Goal: Transaction & Acquisition: Obtain resource

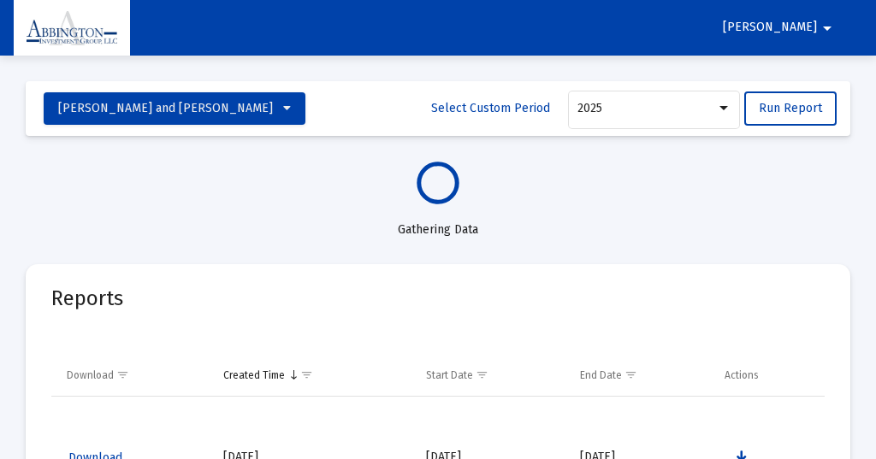
click at [829, 27] on mat-icon "arrow_drop_down" at bounding box center [827, 28] width 21 height 34
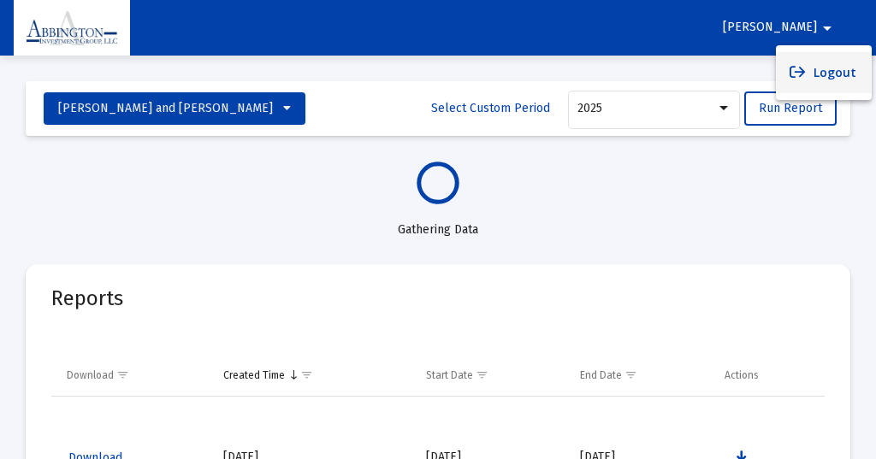
click at [830, 77] on button "Logout" at bounding box center [824, 72] width 96 height 41
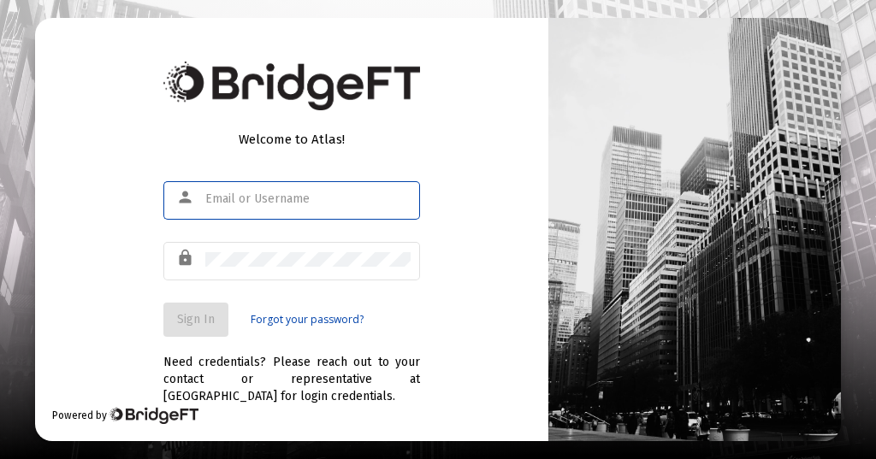
click at [216, 198] on input "text" at bounding box center [307, 200] width 205 height 14
type input "c"
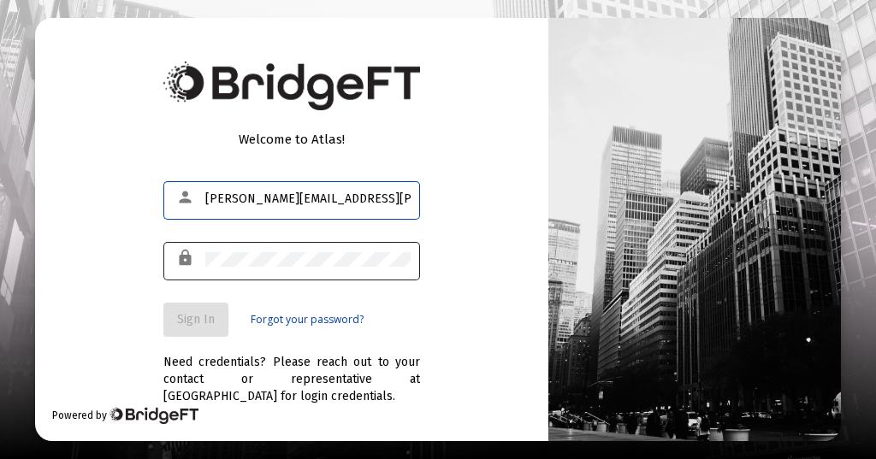
type input "[PERSON_NAME][EMAIL_ADDRESS][PERSON_NAME][DOMAIN_NAME]"
click at [202, 258] on div "lock" at bounding box center [188, 258] width 33 height 29
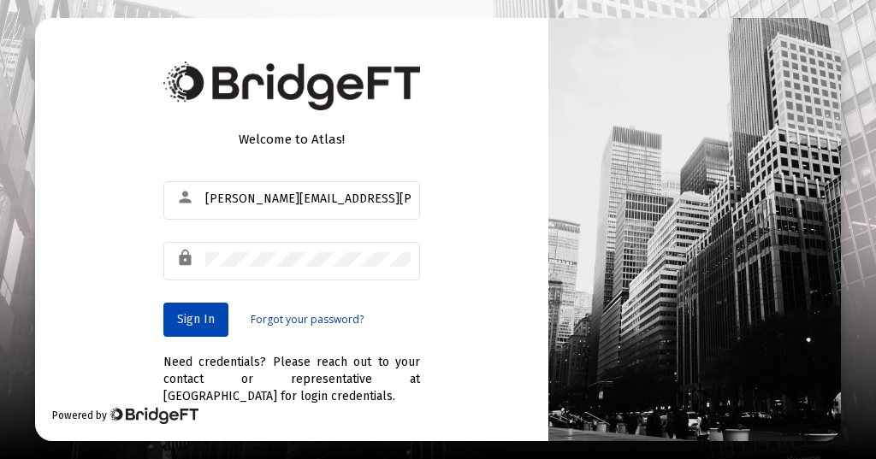
click at [193, 313] on span "Sign In" at bounding box center [196, 319] width 38 height 15
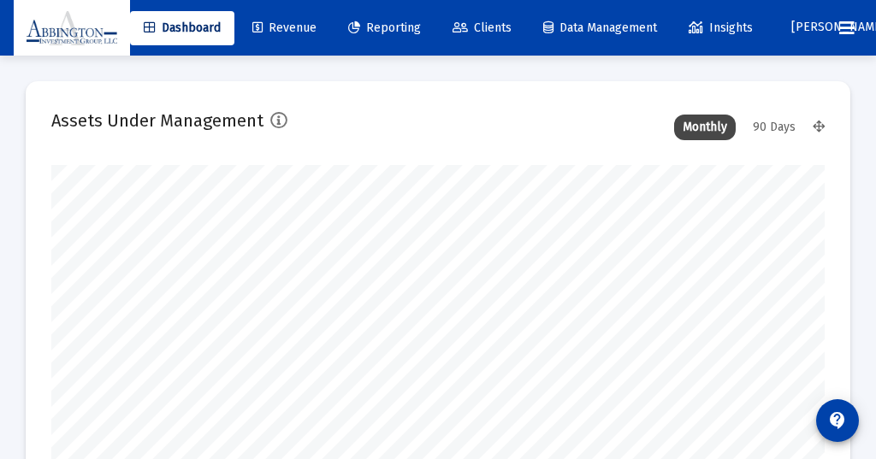
scroll to position [342, 773]
type input "[DATE]"
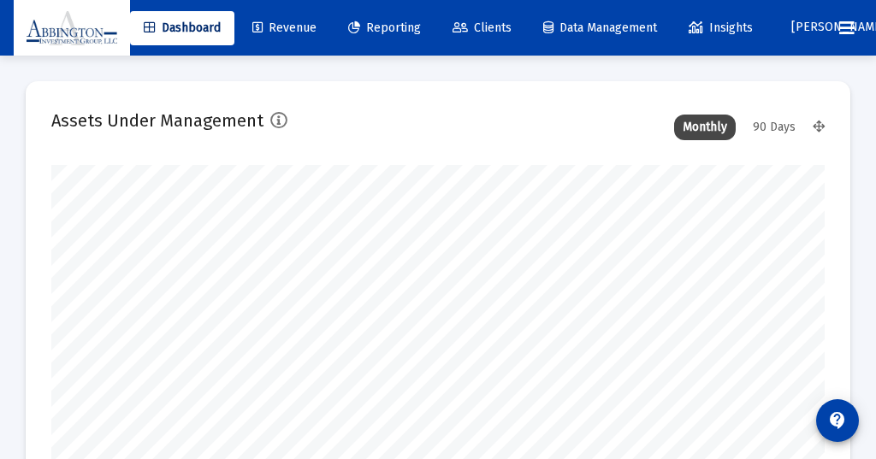
click at [778, 127] on div "90 Days" at bounding box center [774, 128] width 60 height 26
click at [394, 23] on span "Reporting" at bounding box center [384, 28] width 73 height 15
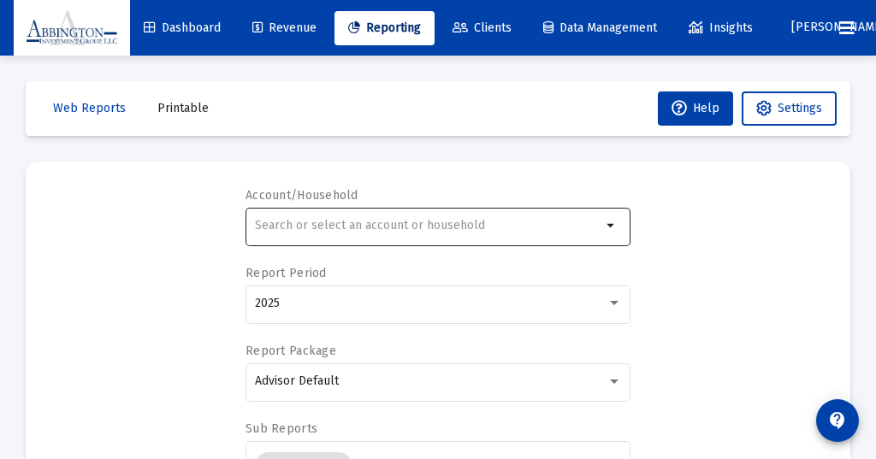
click at [261, 217] on div at bounding box center [428, 225] width 347 height 42
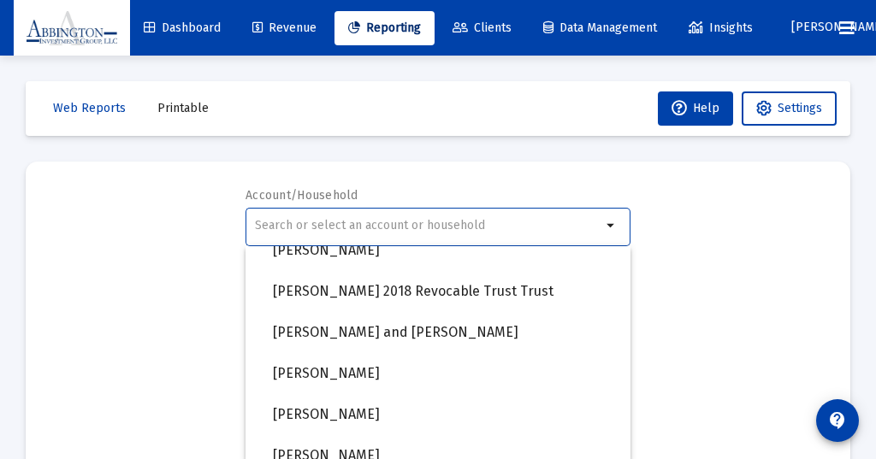
scroll to position [1412, 0]
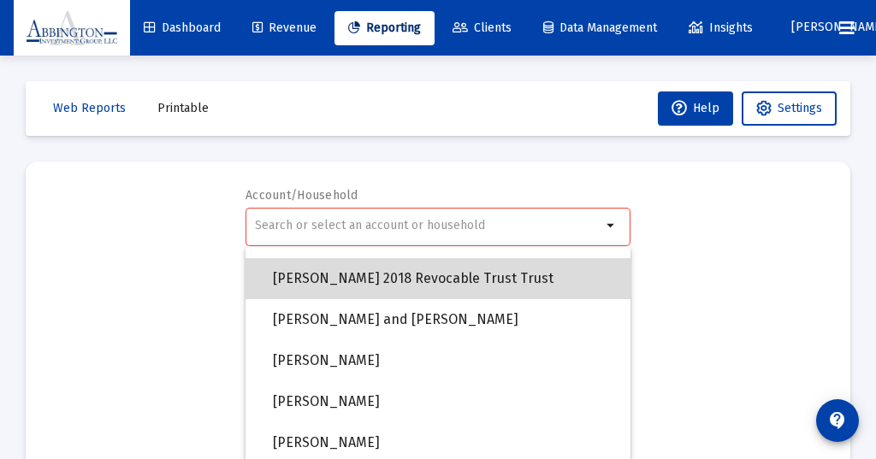
click at [337, 280] on span "[PERSON_NAME] 2018 Revocable Trust Trust" at bounding box center [445, 278] width 344 height 41
type input "[PERSON_NAME] 2018 Revocable Trust Trust"
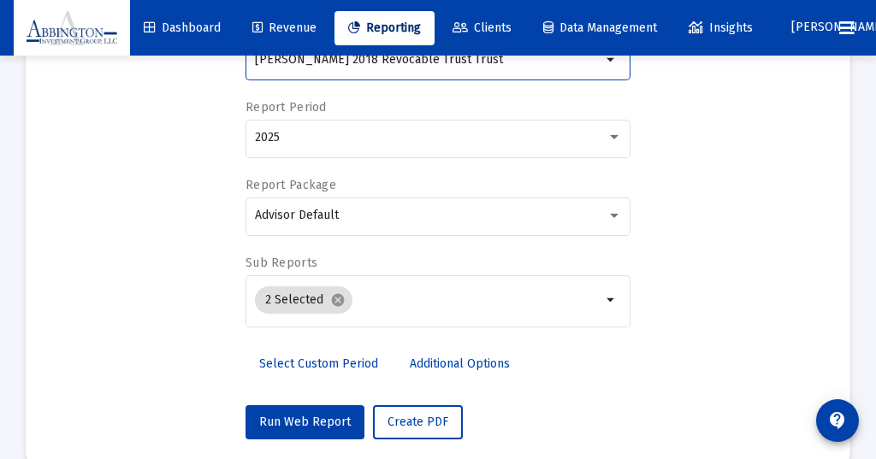
scroll to position [170, 0]
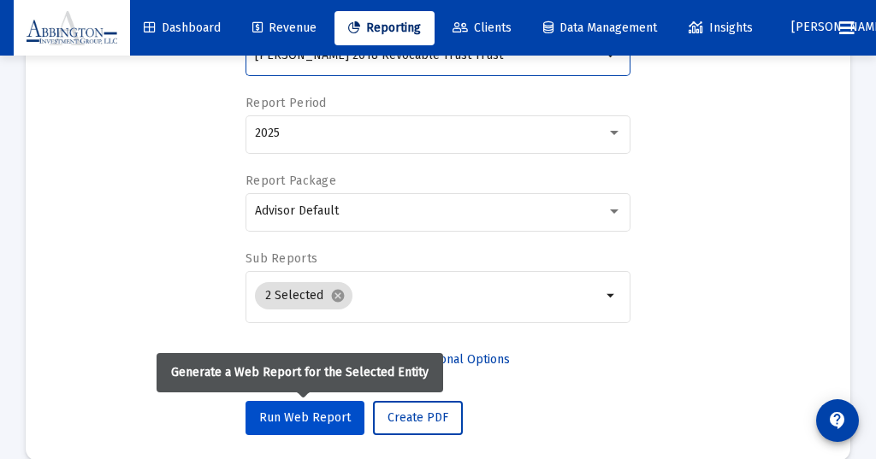
click at [292, 417] on span "Run Web Report" at bounding box center [305, 418] width 92 height 15
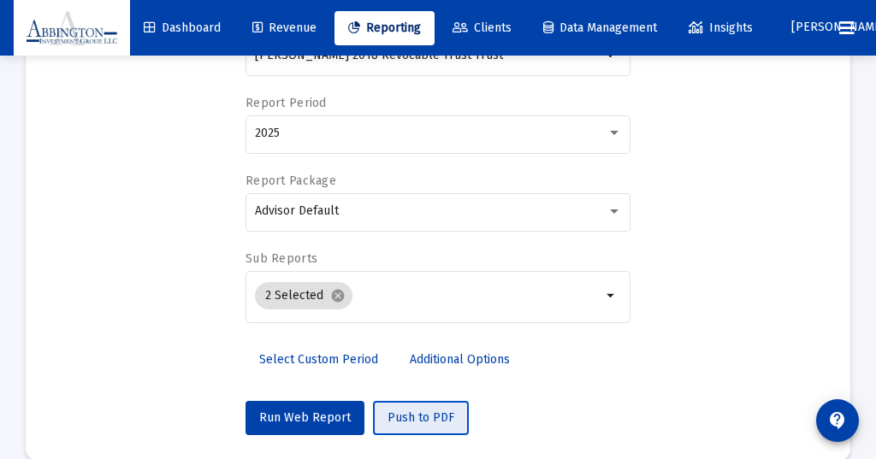
click at [416, 418] on span "Push to PDF" at bounding box center [421, 418] width 67 height 15
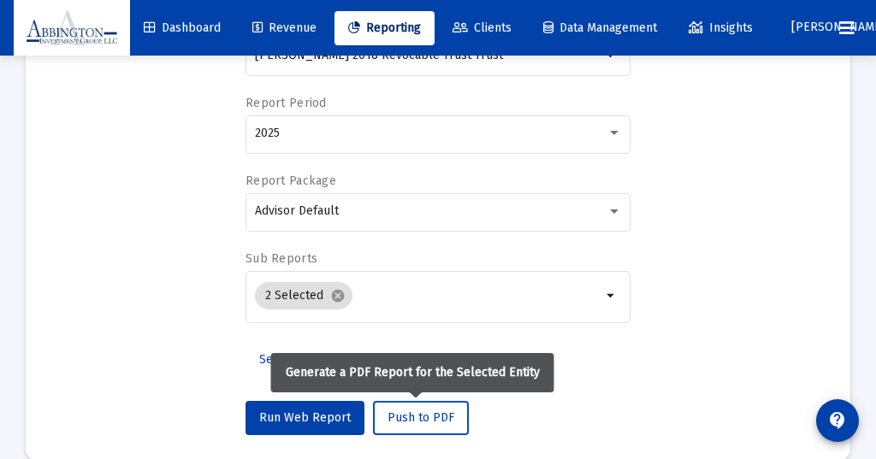
click at [401, 415] on span "Push to PDF" at bounding box center [421, 418] width 67 height 15
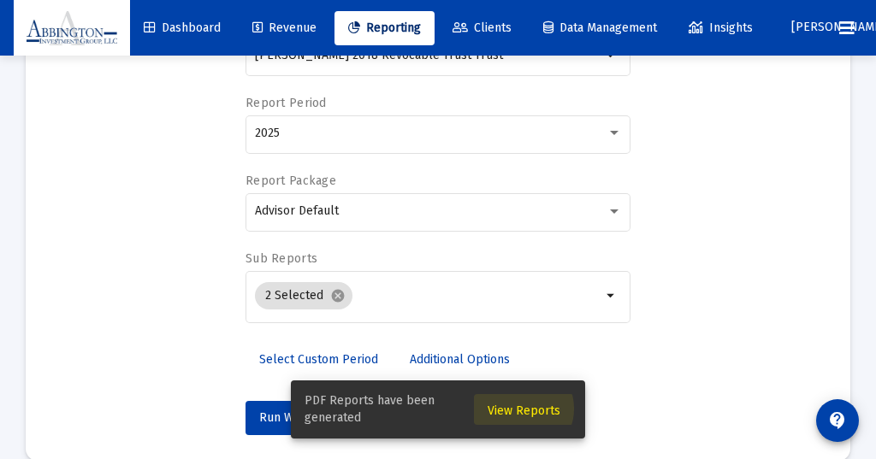
click at [522, 409] on span "View Reports" at bounding box center [524, 411] width 73 height 15
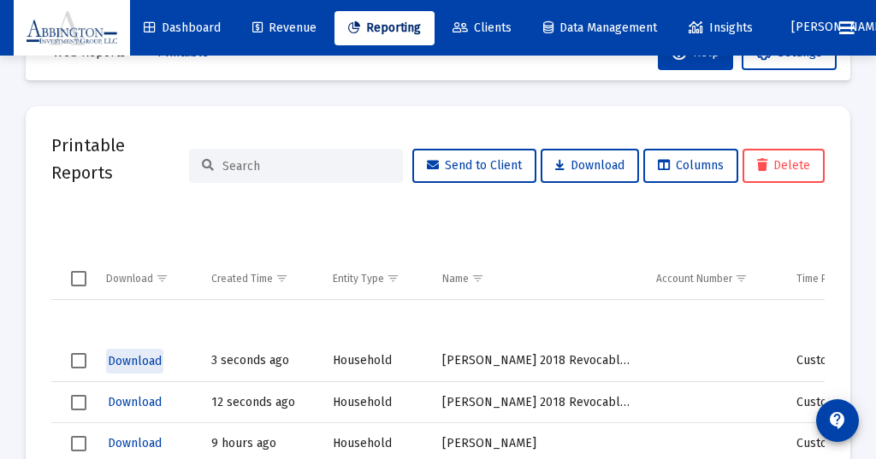
click at [134, 359] on span "Download" at bounding box center [135, 361] width 54 height 15
click at [406, 27] on span "Reporting" at bounding box center [384, 28] width 73 height 15
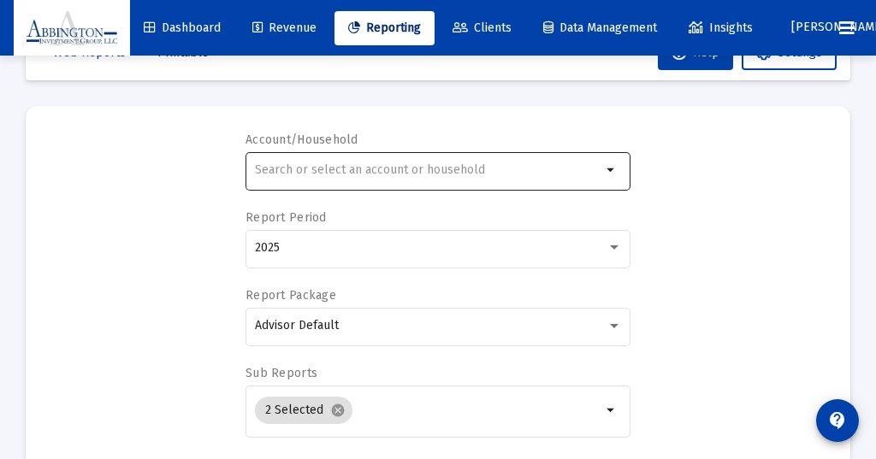
click at [611, 169] on mat-icon "arrow_drop_down" at bounding box center [612, 170] width 21 height 21
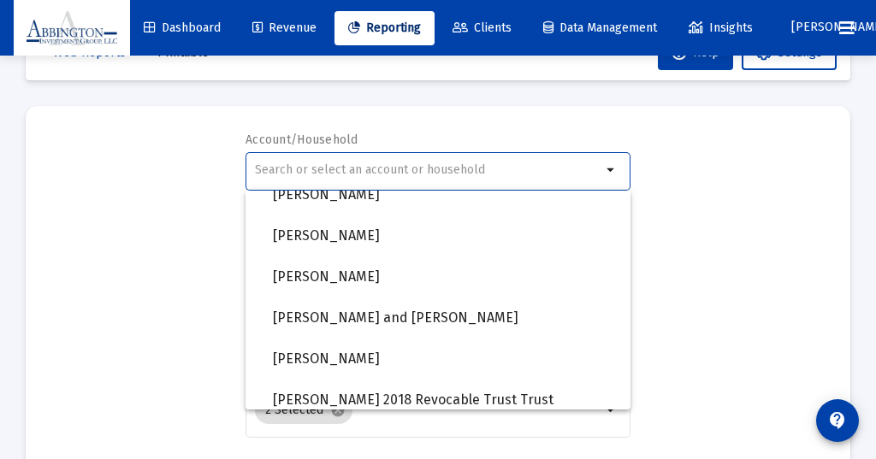
scroll to position [1255, 0]
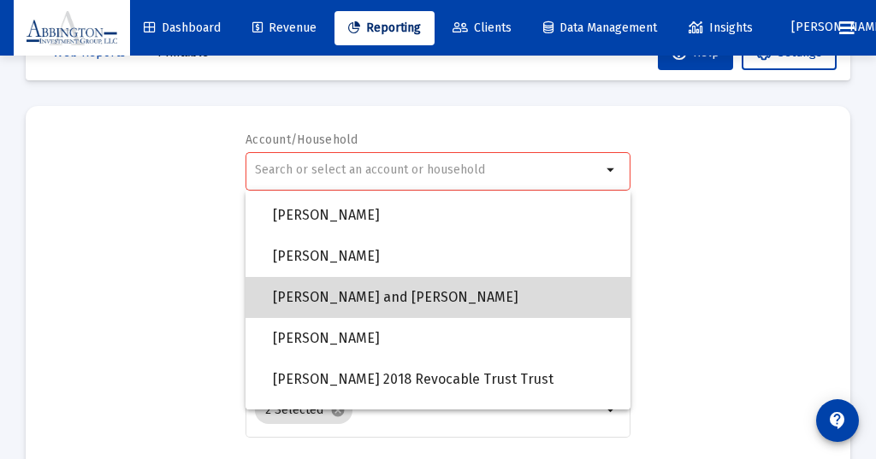
click at [408, 291] on span "[PERSON_NAME] and [PERSON_NAME]" at bounding box center [445, 297] width 344 height 41
type input "[PERSON_NAME] and [PERSON_NAME]"
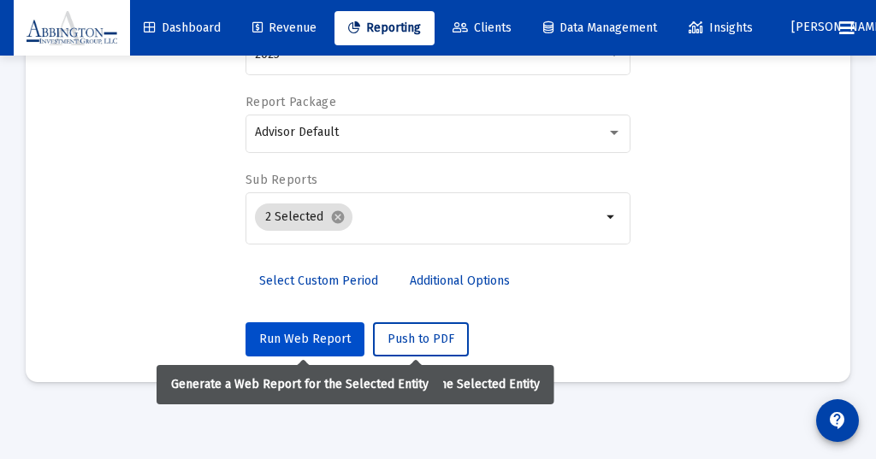
scroll to position [249, 0]
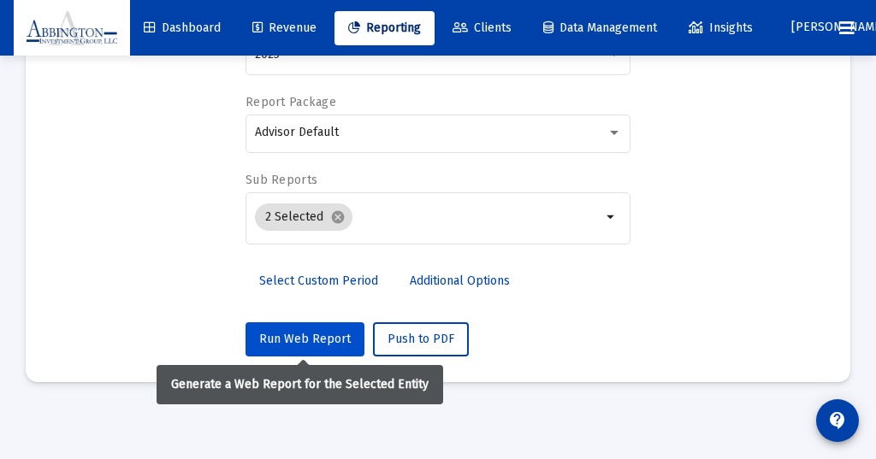
click at [312, 332] on span "Run Web Report" at bounding box center [305, 339] width 92 height 15
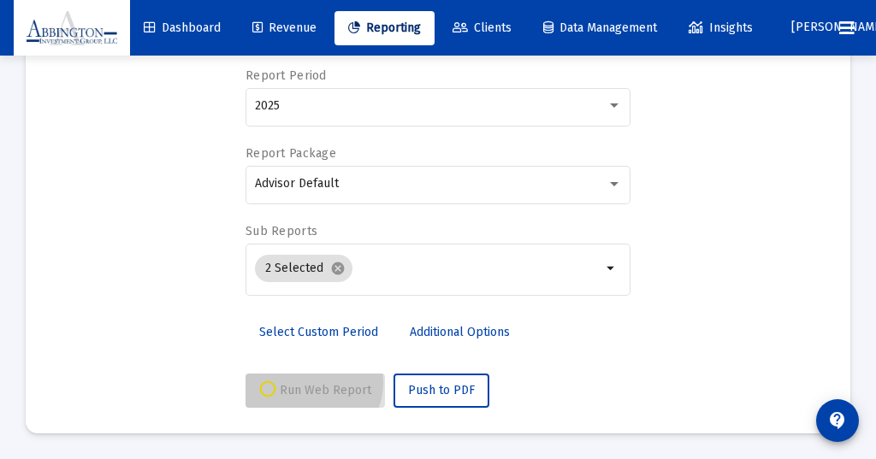
scroll to position [198, 0]
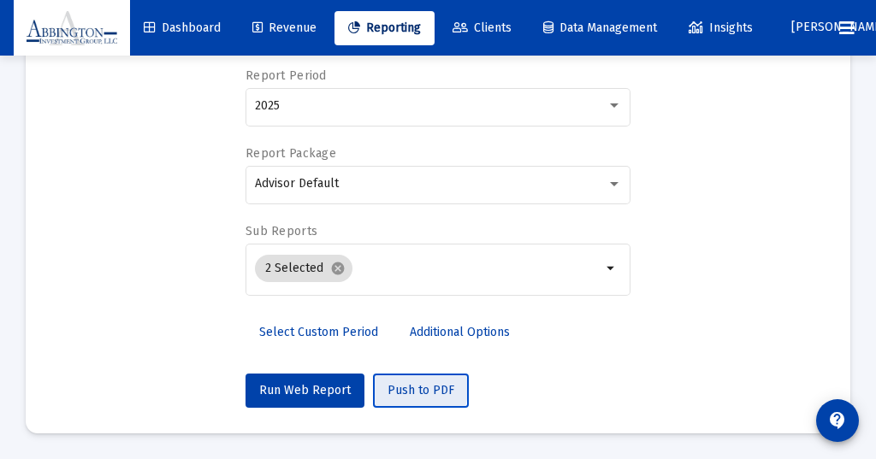
click at [408, 390] on span "Push to PDF" at bounding box center [421, 390] width 67 height 15
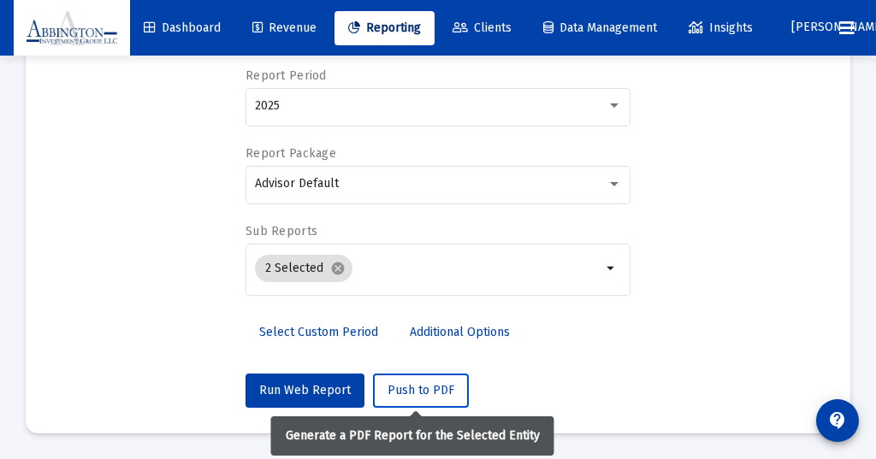
click at [416, 391] on span "Push to PDF" at bounding box center [421, 390] width 67 height 15
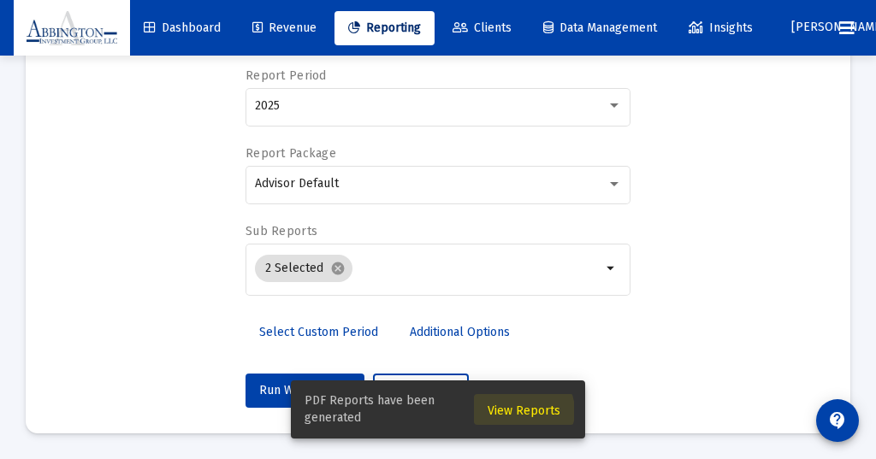
click at [523, 412] on span "View Reports" at bounding box center [524, 411] width 73 height 15
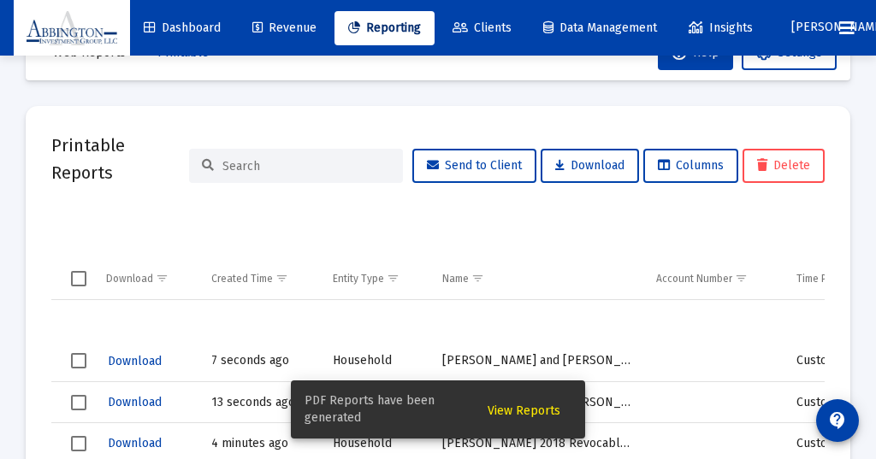
click at [140, 359] on span "Download" at bounding box center [135, 361] width 54 height 15
